Goal: Consume media (video, audio)

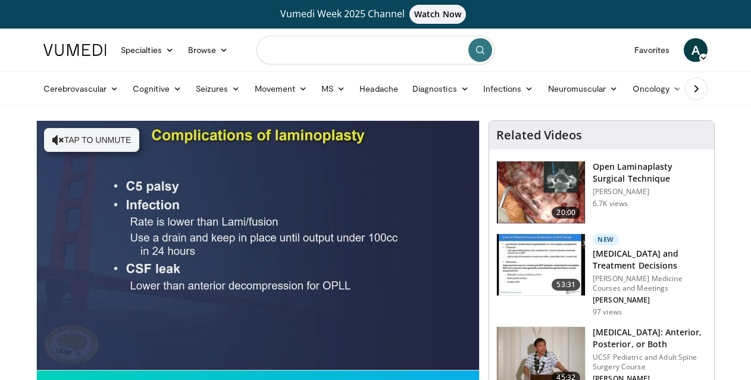
click at [302, 56] on input "Search topics, interventions" at bounding box center [375, 50] width 238 height 29
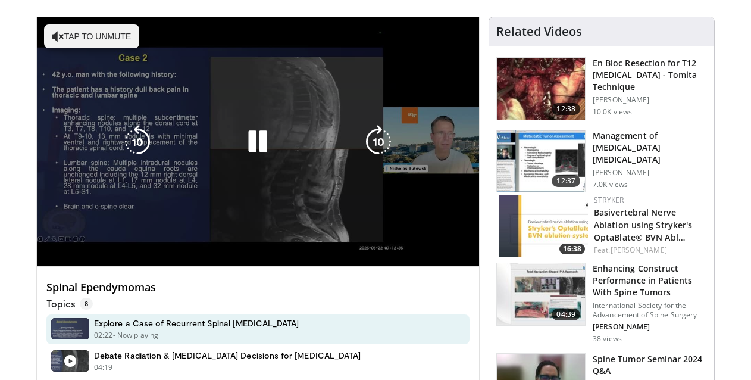
scroll to position [119, 0]
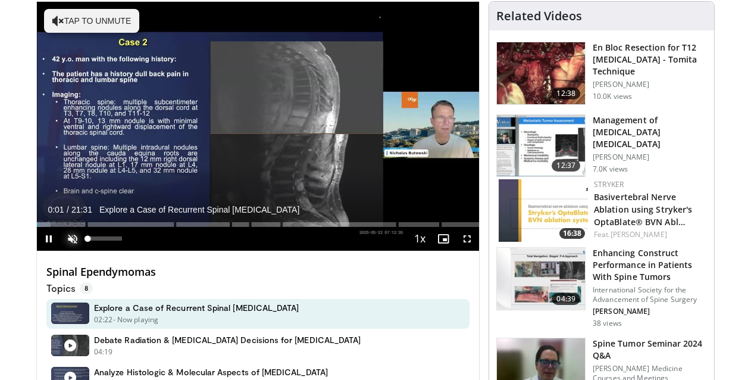
click at [81, 242] on span "Video Player" at bounding box center [73, 239] width 24 height 24
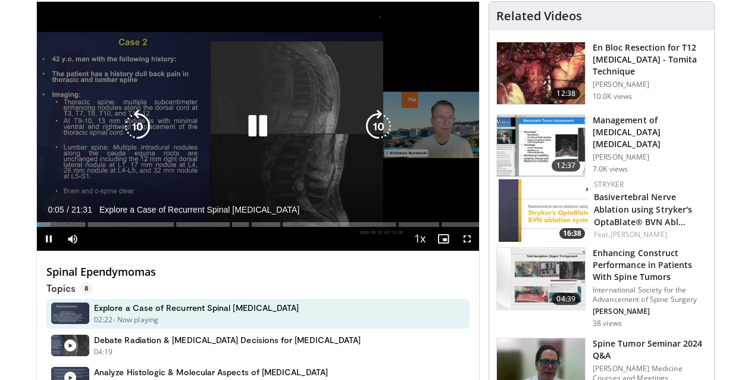
click at [154, 123] on div "Video Player" at bounding box center [258, 126] width 265 height 24
click at [259, 123] on icon "Video Player" at bounding box center [257, 125] width 33 height 33
